Goal: Task Accomplishment & Management: Manage account settings

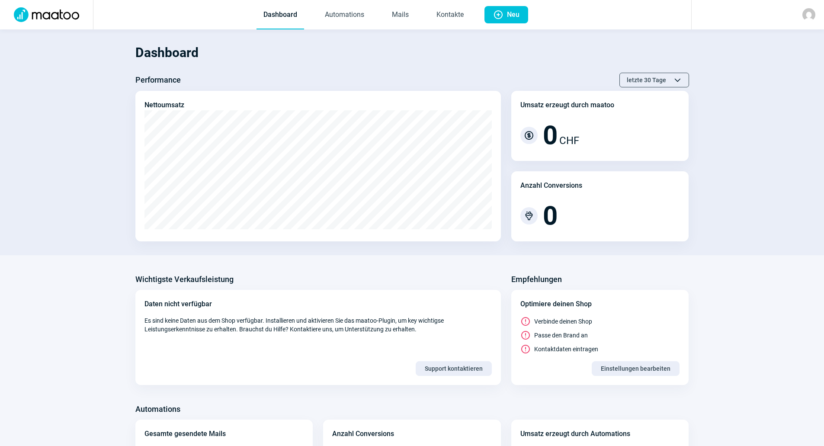
click at [802, 14] on img at bounding box center [808, 14] width 13 height 13
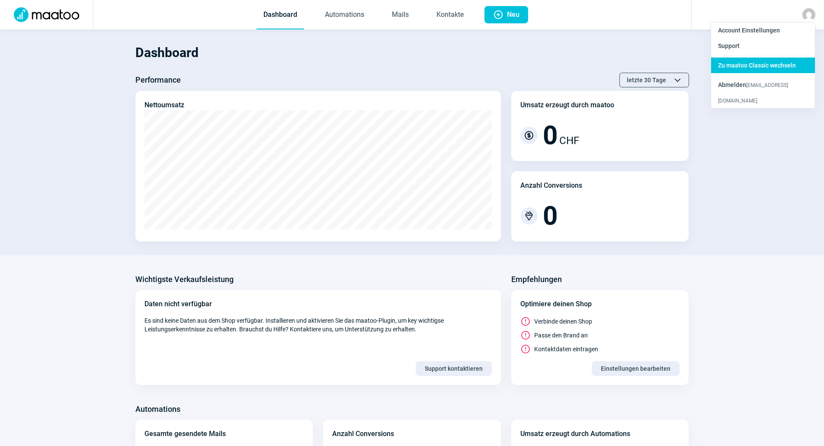
click at [766, 62] on span "Zu maatoo Classic wechseln" at bounding box center [757, 65] width 78 height 7
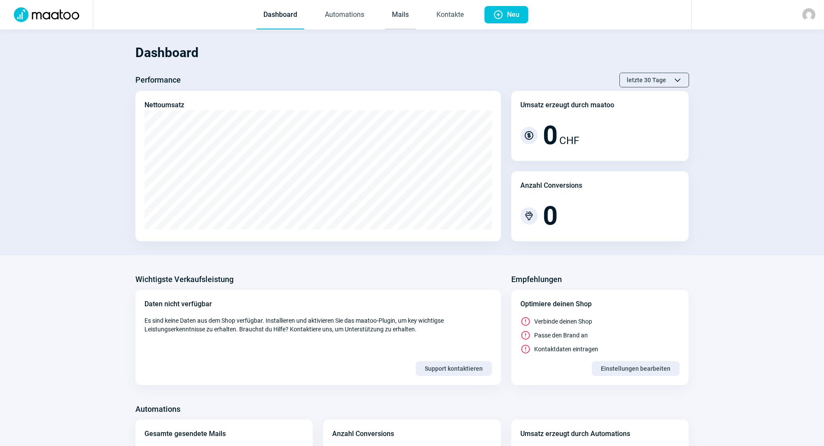
click at [398, 13] on link "Mails" at bounding box center [400, 15] width 31 height 29
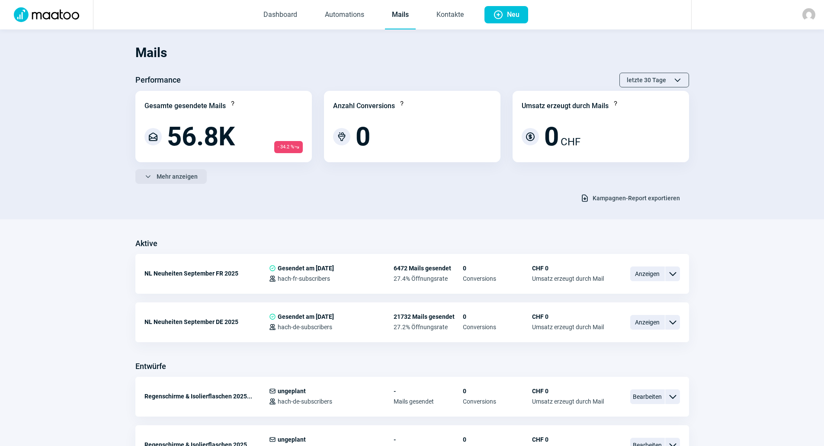
click at [191, 175] on span "Mehr anzeigen" at bounding box center [177, 177] width 41 height 14
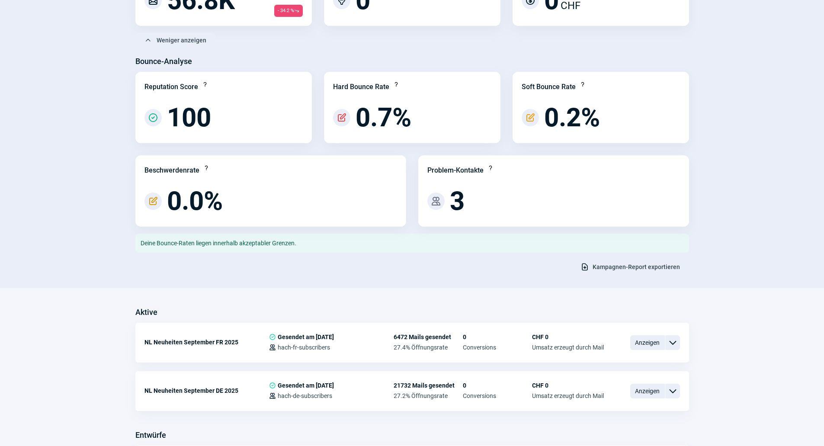
scroll to position [260, 0]
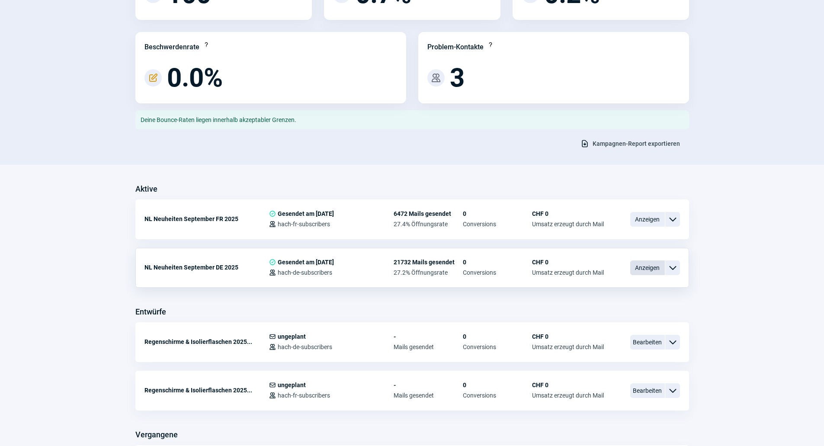
click at [651, 266] on span "Anzeigen" at bounding box center [647, 267] width 35 height 15
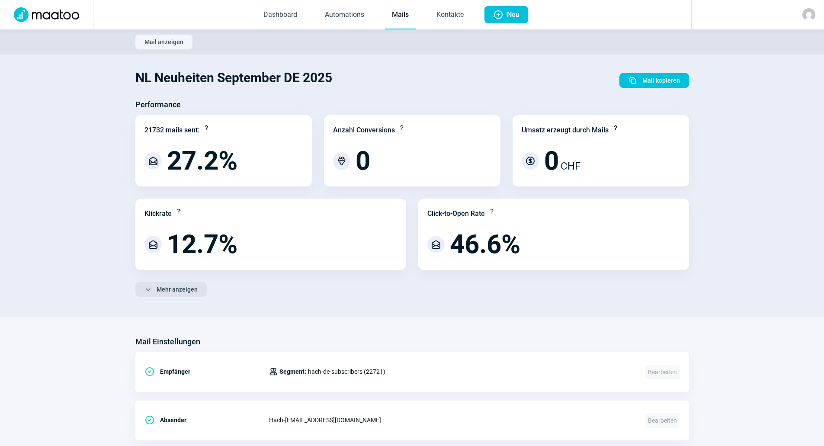
click at [190, 284] on span "Mehr anzeigen" at bounding box center [177, 289] width 41 height 14
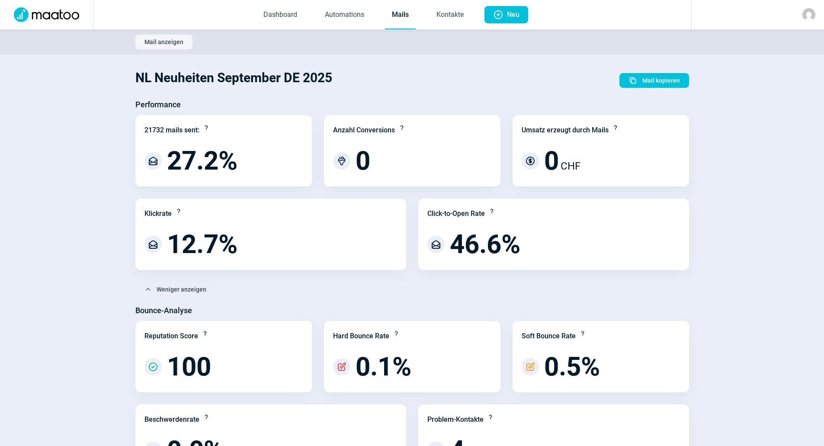
click at [408, 8] on link "Mails" at bounding box center [400, 15] width 31 height 29
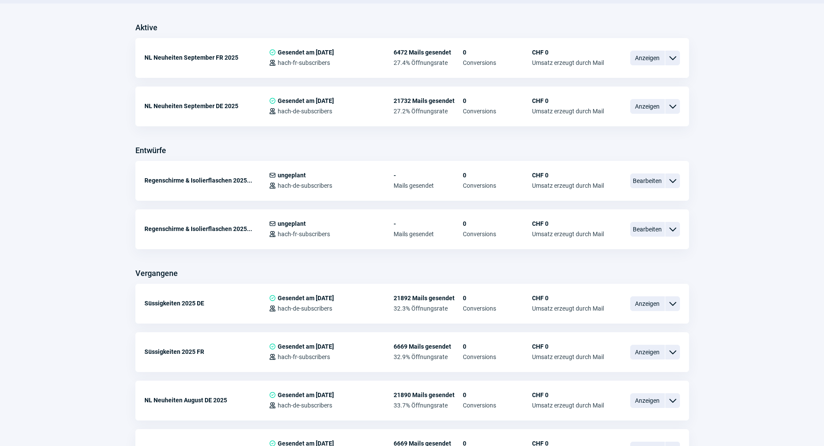
scroll to position [216, 0]
click at [638, 309] on span "Anzeigen" at bounding box center [647, 303] width 35 height 15
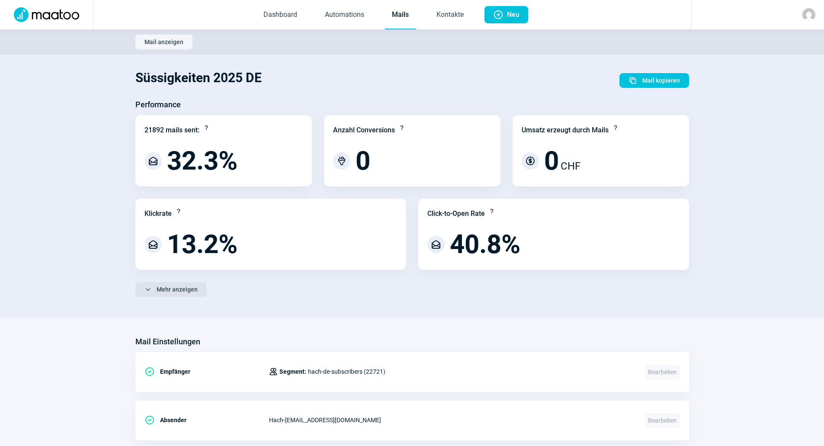
click at [187, 290] on span "Mehr anzeigen" at bounding box center [177, 289] width 41 height 14
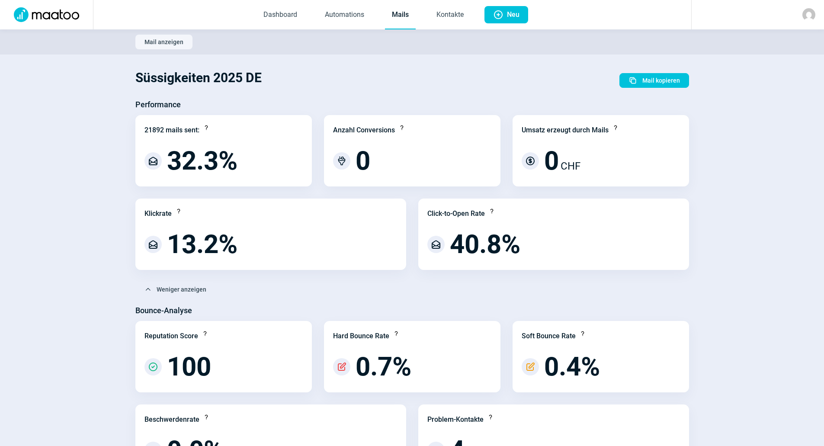
click at [399, 19] on link "Mails" at bounding box center [400, 15] width 31 height 29
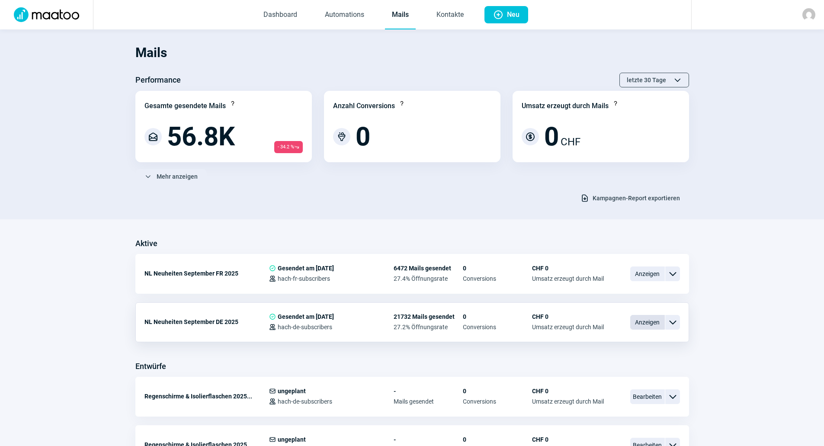
click at [650, 323] on span "Anzeigen" at bounding box center [647, 322] width 35 height 15
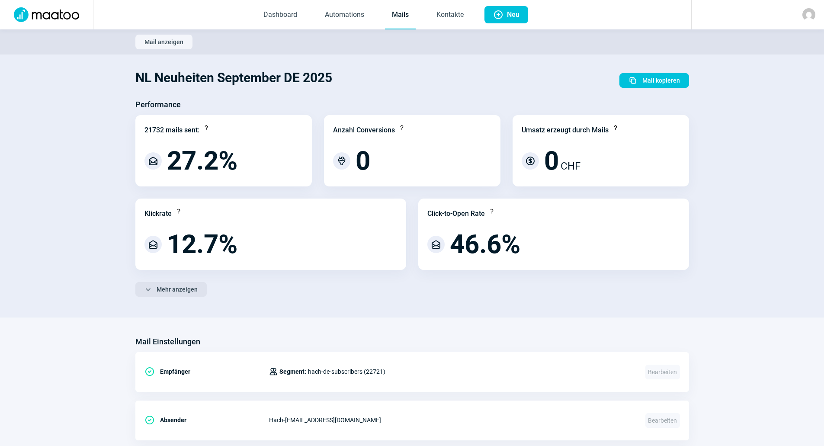
click at [203, 289] on button "ChevronDown icon Mehr anzeigen" at bounding box center [170, 289] width 71 height 15
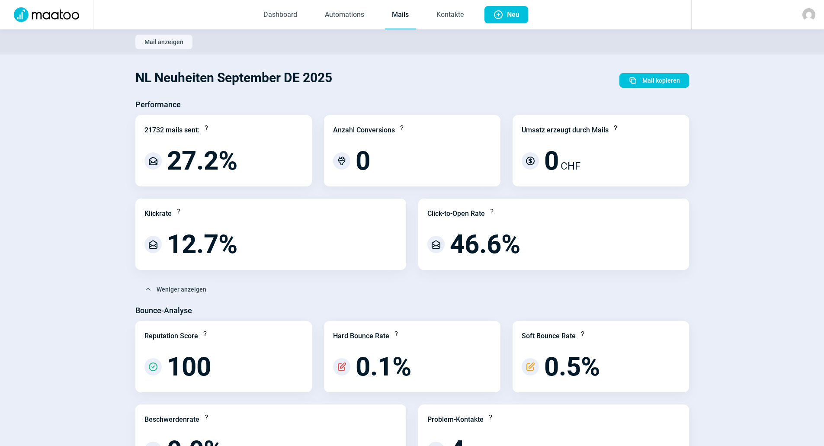
click at [802, 13] on img at bounding box center [808, 14] width 13 height 13
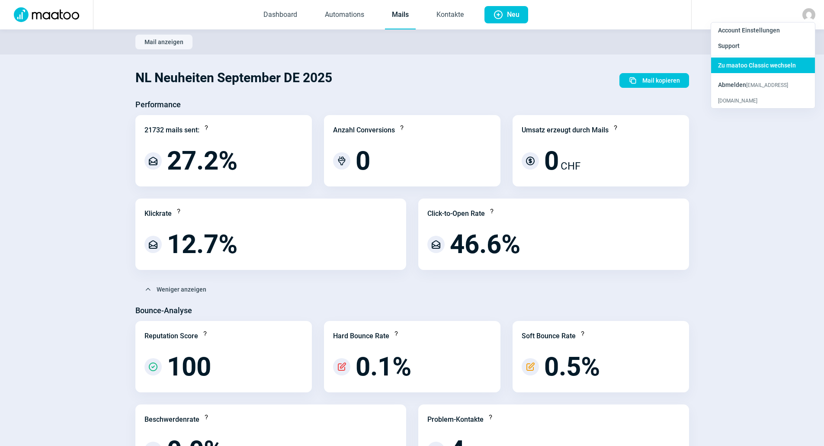
click at [760, 66] on span "Zu maatoo Classic wechseln" at bounding box center [757, 65] width 78 height 7
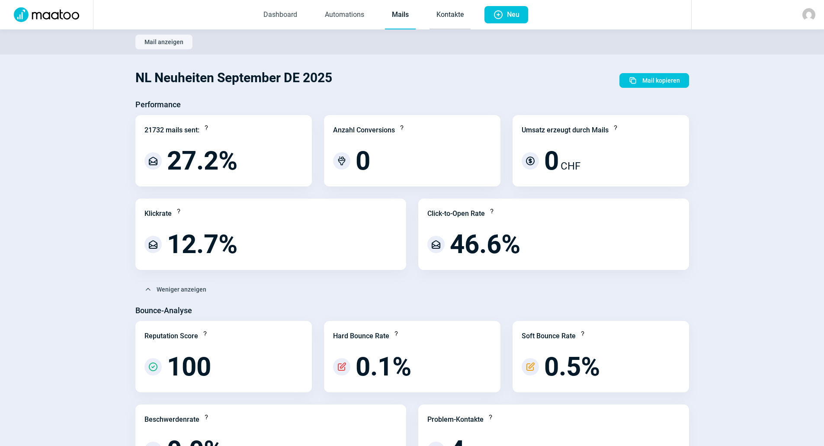
click at [450, 16] on link "Kontakte" at bounding box center [449, 15] width 41 height 29
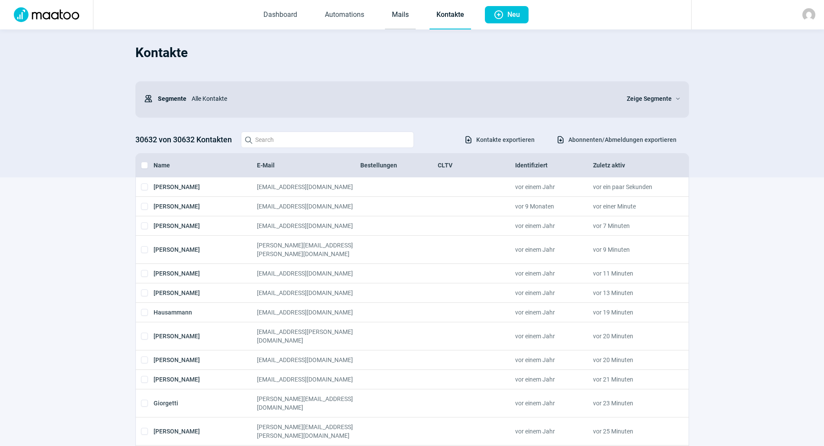
click at [391, 14] on link "Mails" at bounding box center [400, 15] width 31 height 29
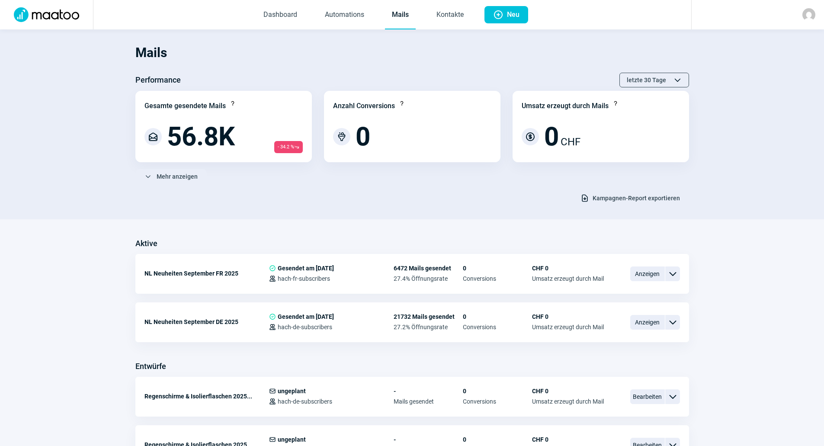
scroll to position [130, 0]
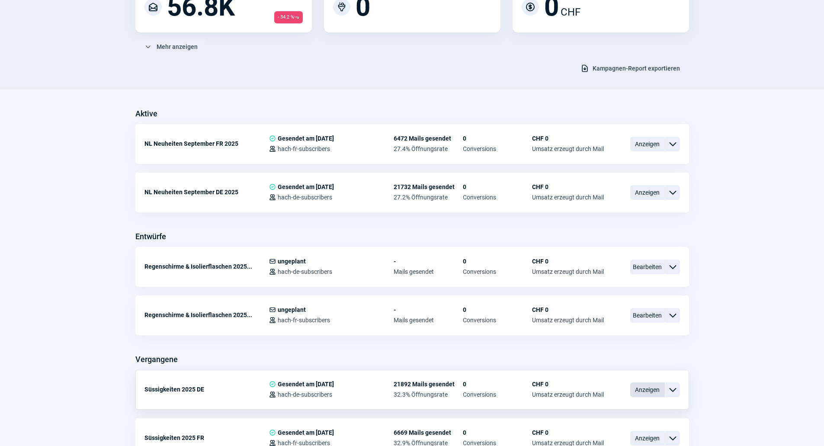
click at [641, 390] on span "Anzeigen" at bounding box center [647, 389] width 35 height 15
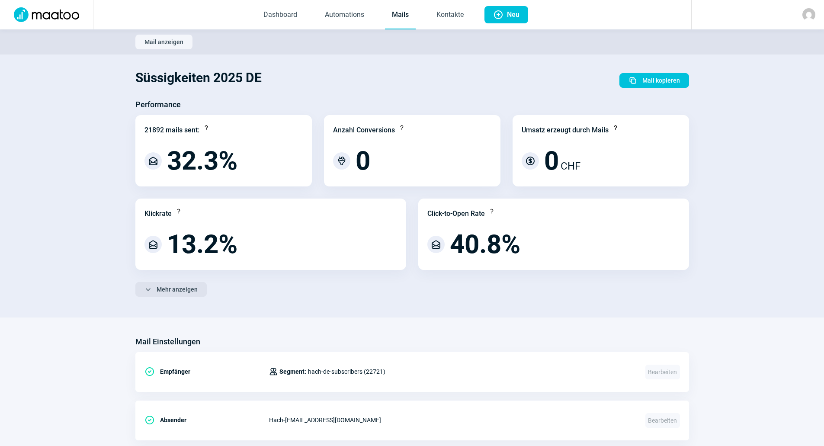
click at [176, 292] on span "Mehr anzeigen" at bounding box center [177, 289] width 41 height 14
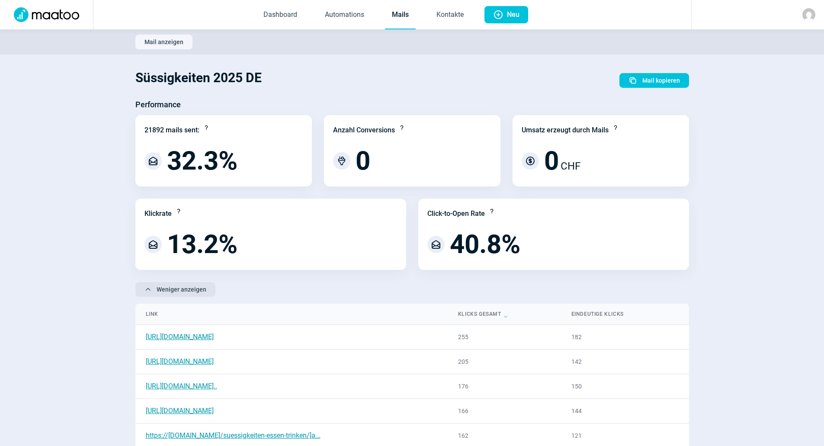
click at [198, 284] on span "Weniger anzeigen" at bounding box center [182, 289] width 50 height 14
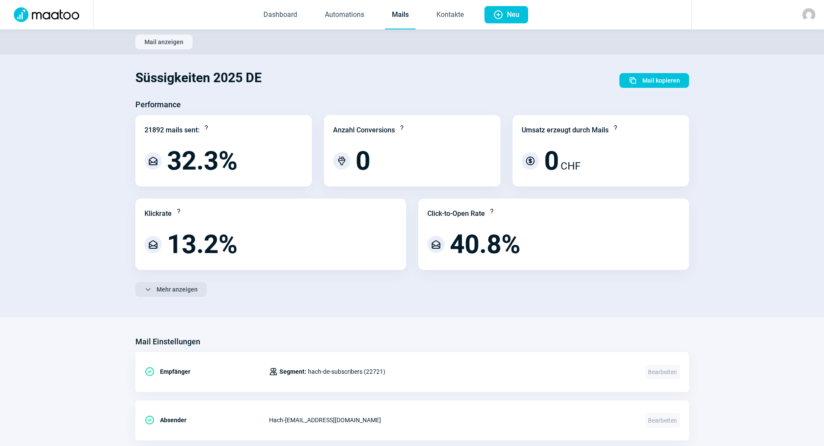
click at [183, 292] on span "Mehr anzeigen" at bounding box center [177, 289] width 41 height 14
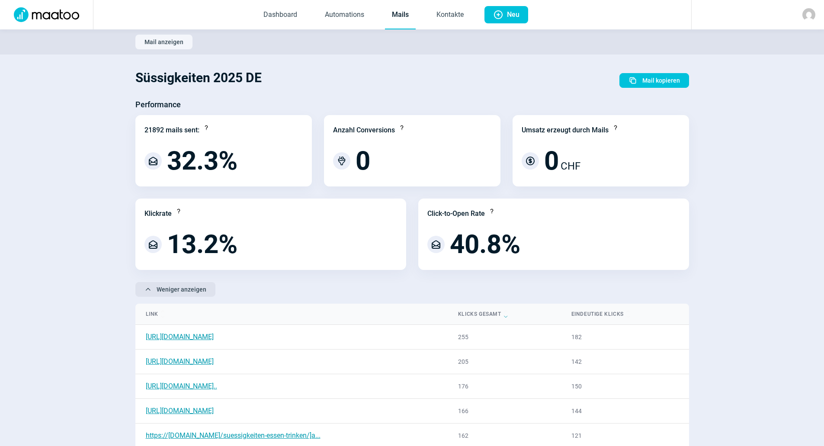
click at [183, 292] on span "Weniger anzeigen" at bounding box center [182, 289] width 50 height 14
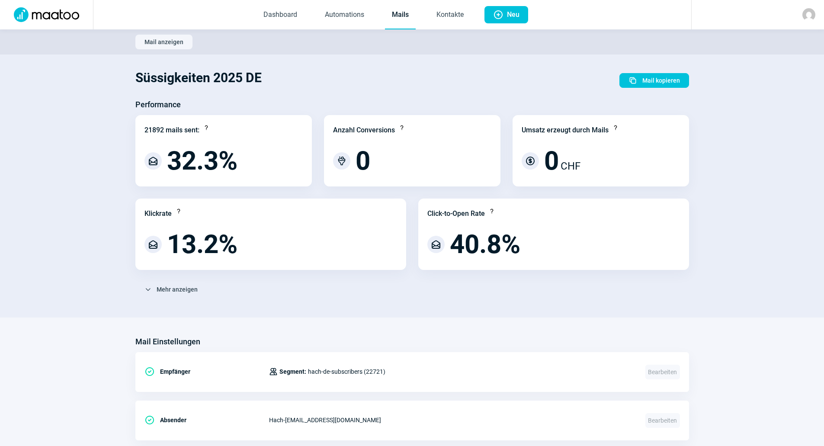
click at [400, 14] on link "Mails" at bounding box center [400, 15] width 31 height 29
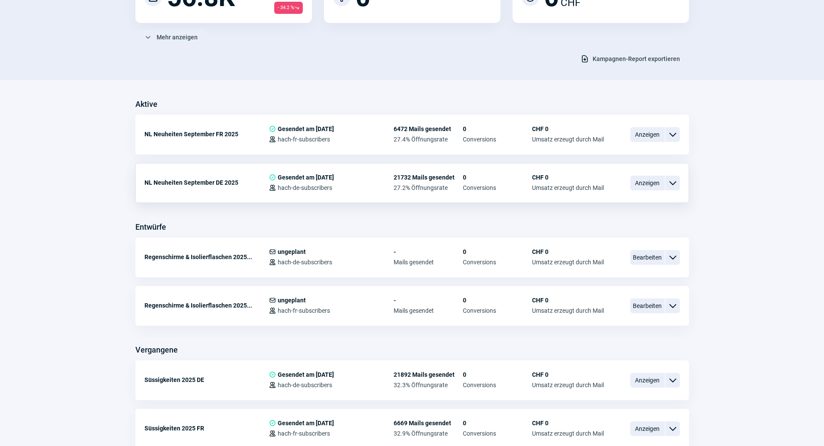
scroll to position [173, 0]
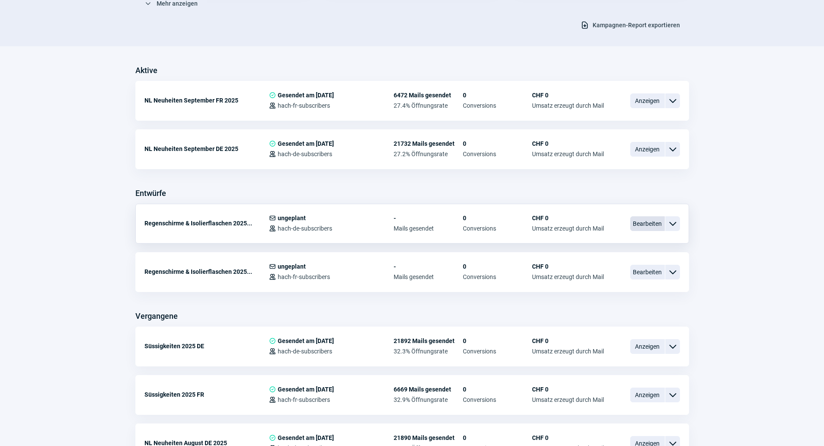
click at [635, 220] on span "Bearbeiten" at bounding box center [647, 223] width 35 height 15
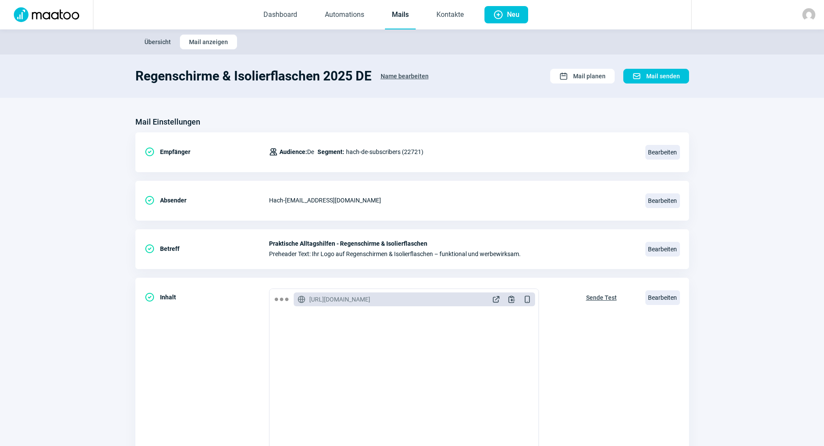
click at [399, 17] on link "Mails" at bounding box center [400, 15] width 31 height 29
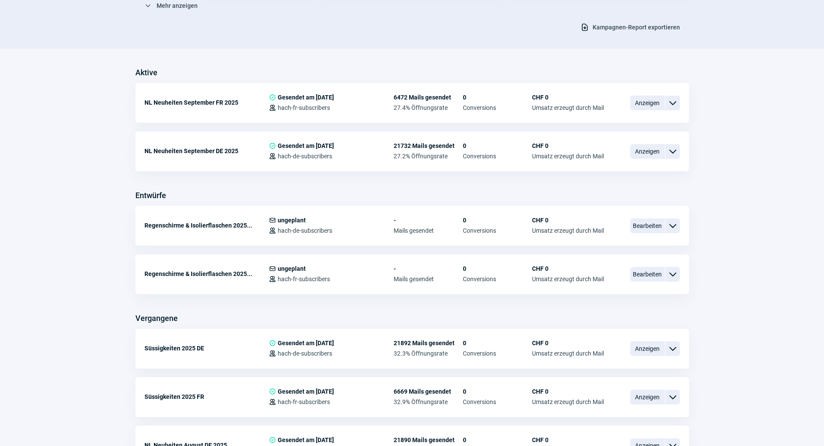
scroll to position [173, 0]
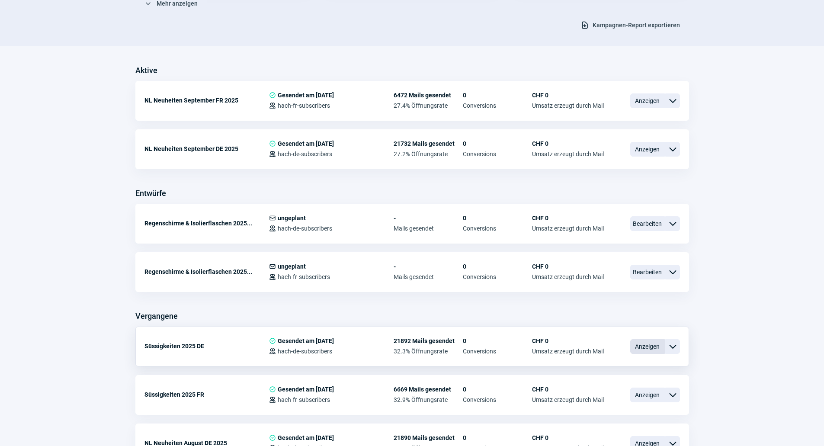
click at [646, 349] on span "Anzeigen" at bounding box center [647, 346] width 35 height 15
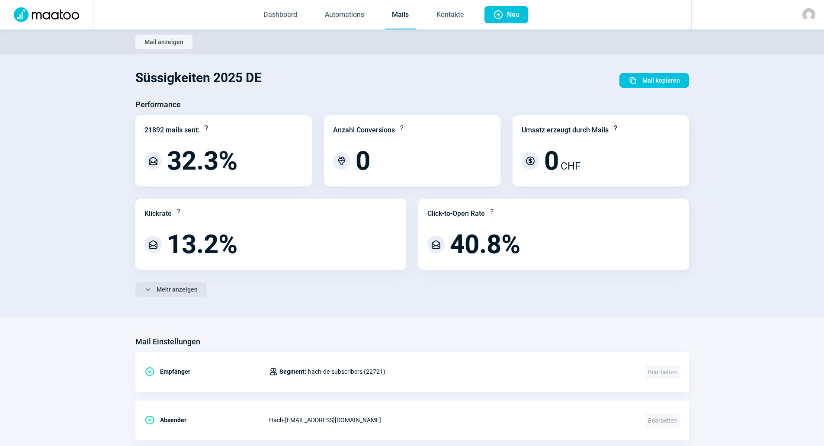
click at [183, 290] on span "Mehr anzeigen" at bounding box center [177, 289] width 41 height 14
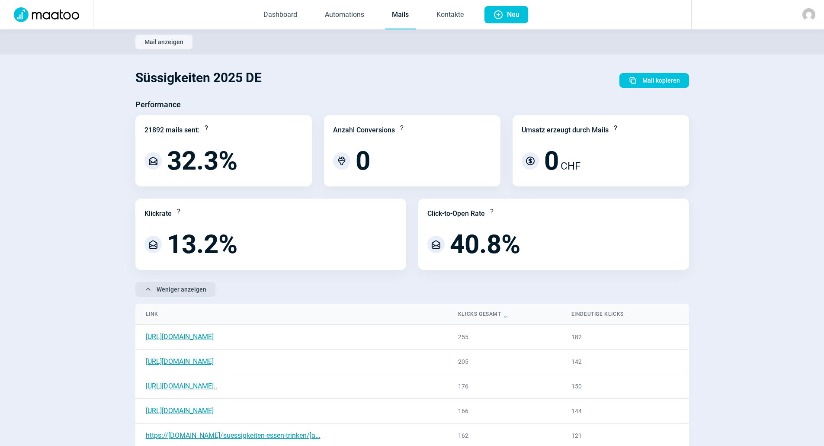
click at [163, 286] on span "Weniger anzeigen" at bounding box center [182, 289] width 50 height 14
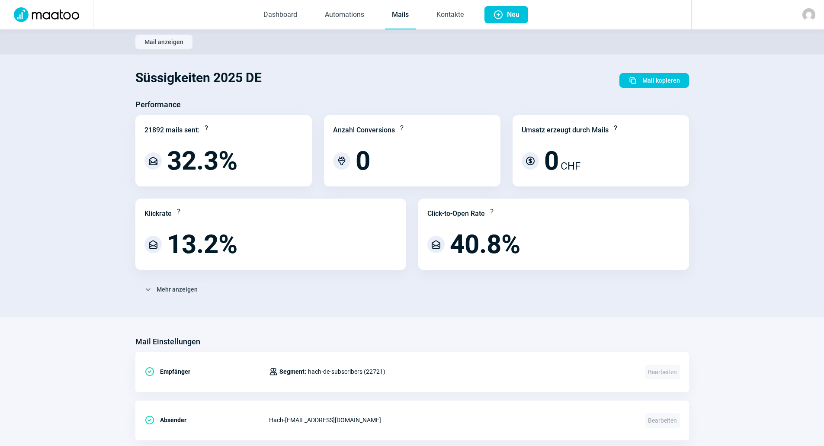
click at [410, 16] on link "Mails" at bounding box center [400, 15] width 31 height 29
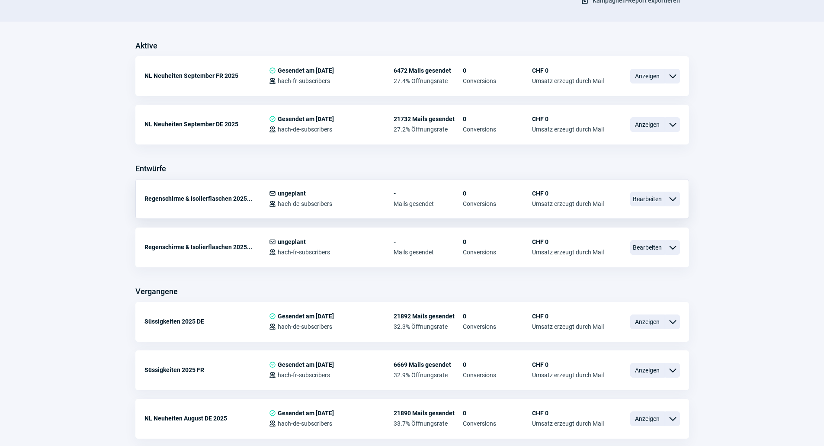
scroll to position [260, 0]
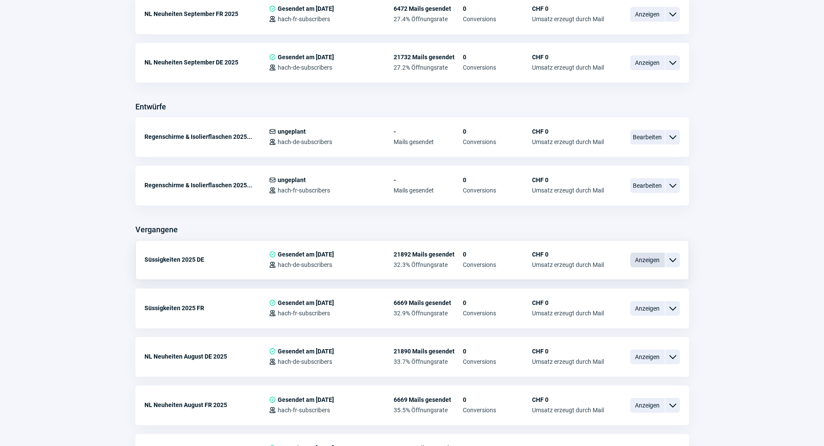
click at [643, 260] on span "Anzeigen" at bounding box center [647, 260] width 35 height 15
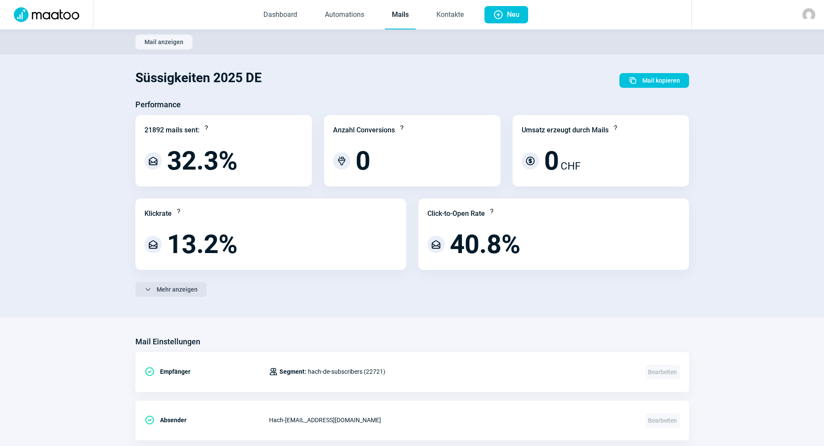
click at [186, 294] on span "Mehr anzeigen" at bounding box center [177, 289] width 41 height 14
